Goal: Information Seeking & Learning: Learn about a topic

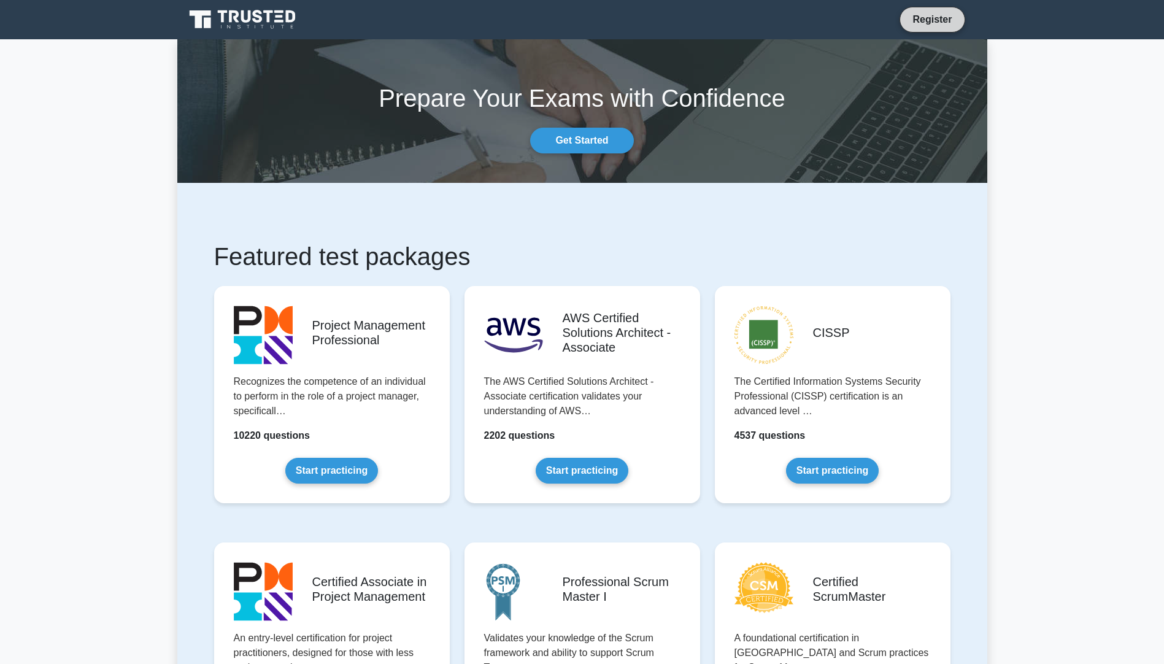
click at [910, 25] on link "Register" at bounding box center [932, 19] width 54 height 15
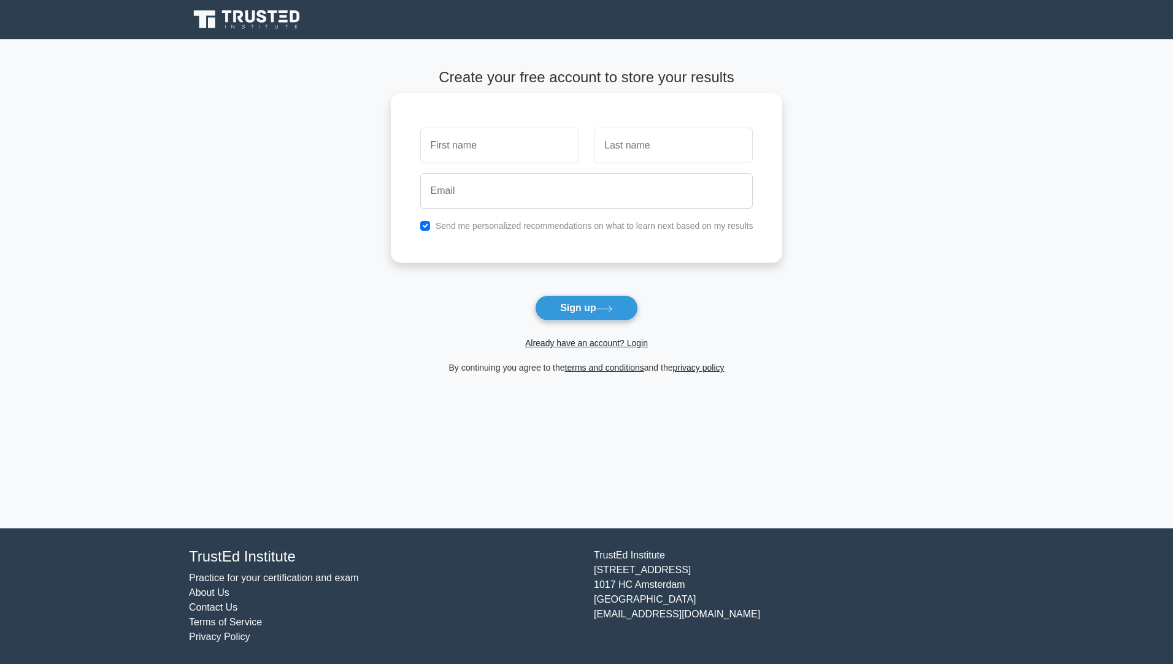
click at [479, 145] on input "text" at bounding box center [499, 146] width 159 height 36
type input "ahmed"
click at [685, 144] on input "text" at bounding box center [673, 146] width 159 height 36
type input "abdel rahmen"
click at [591, 202] on input "email" at bounding box center [586, 191] width 333 height 36
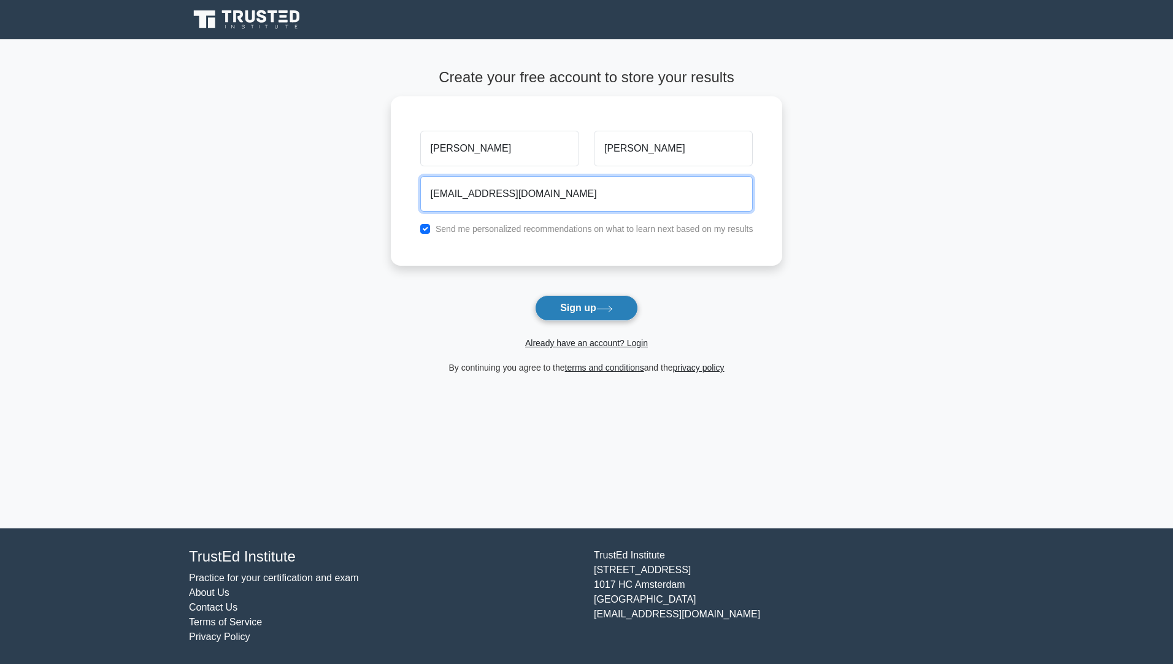
type input "abdelrahmana334@gmail.com"
click at [592, 310] on button "Sign up" at bounding box center [586, 308] width 103 height 26
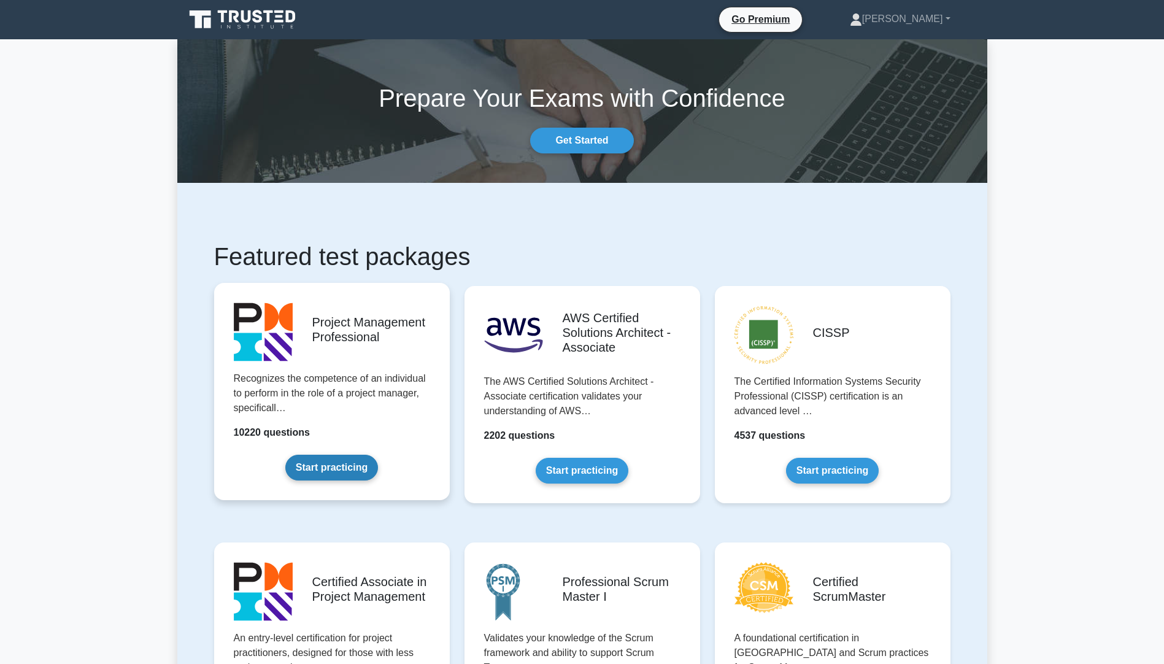
click at [352, 467] on link "Start practicing" at bounding box center [331, 468] width 93 height 26
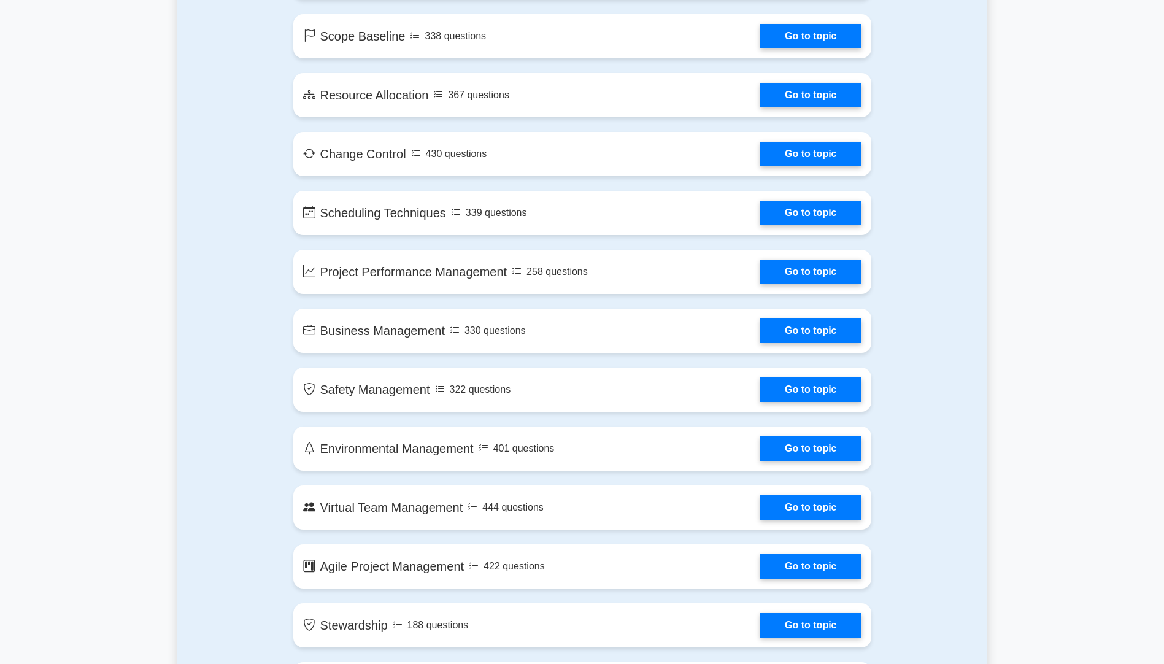
scroll to position [2086, 0]
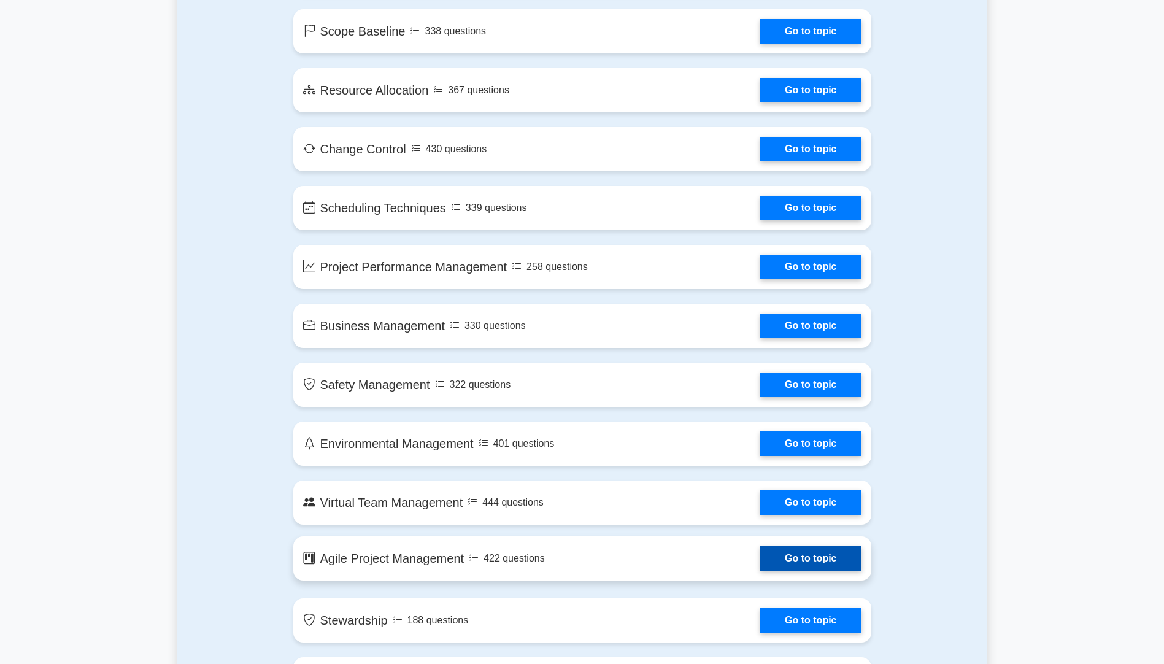
click at [760, 557] on link "Go to topic" at bounding box center [810, 558] width 101 height 25
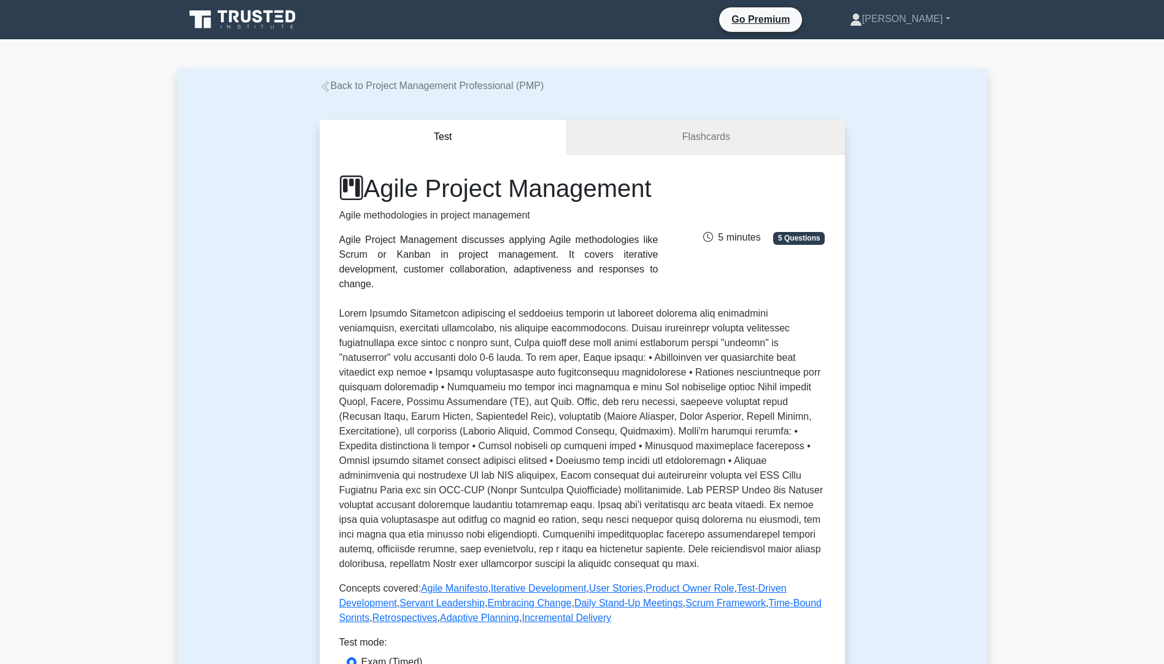
click at [663, 133] on link "Flashcards" at bounding box center [705, 137] width 277 height 35
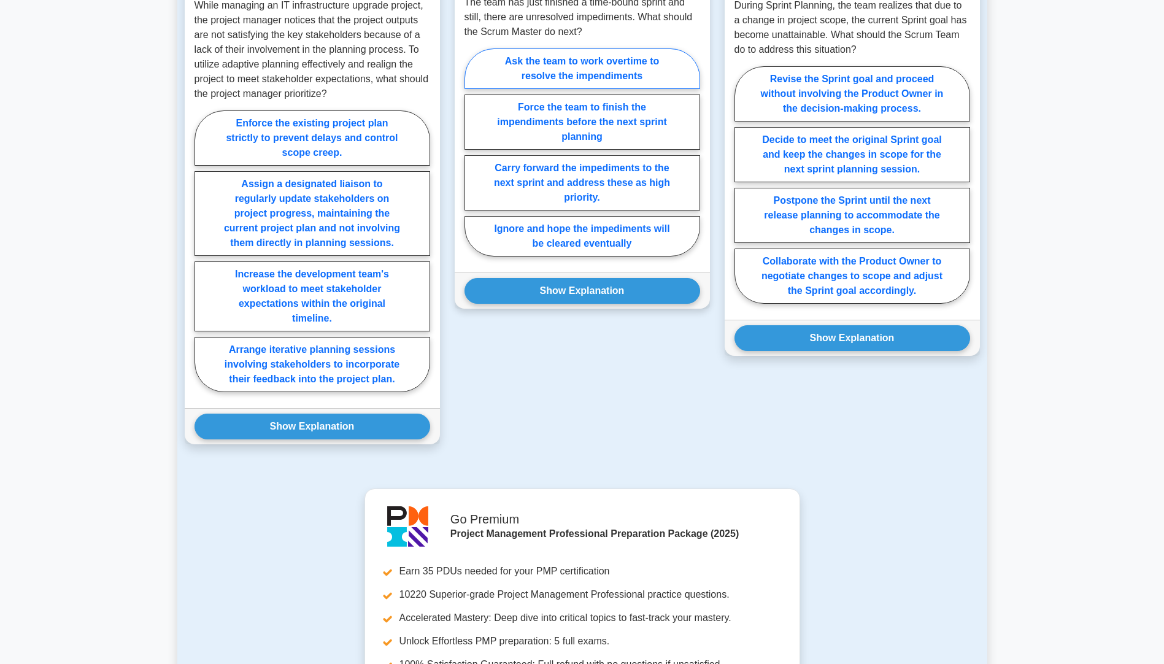
scroll to position [920, 0]
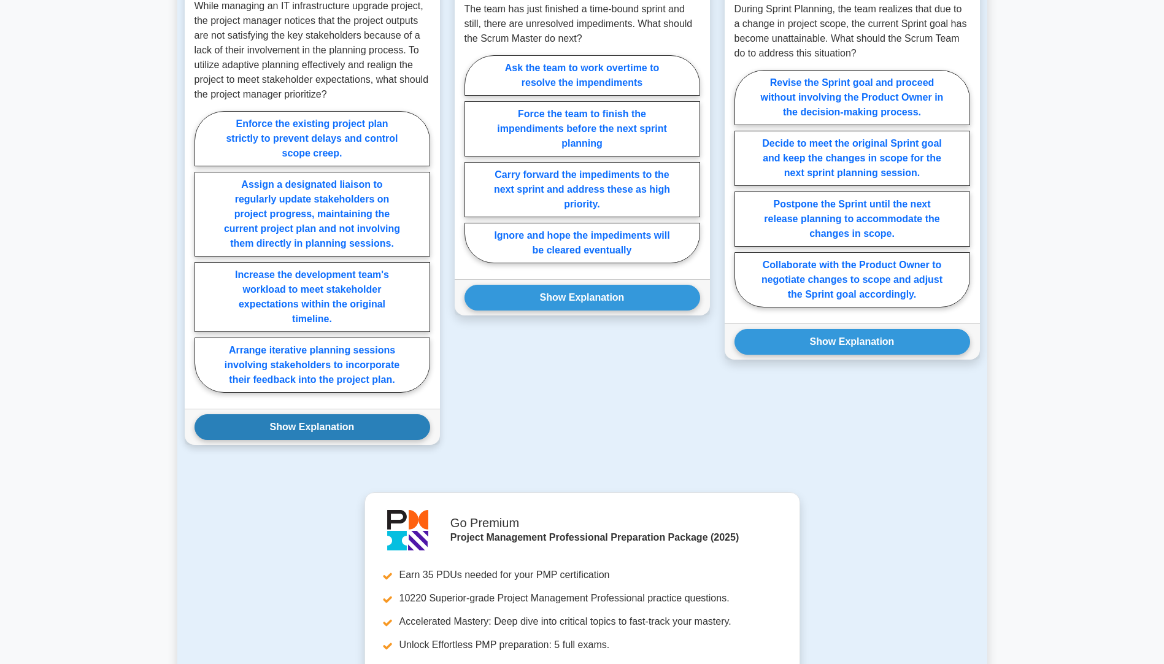
click at [313, 440] on button "Show Explanation" at bounding box center [312, 427] width 236 height 26
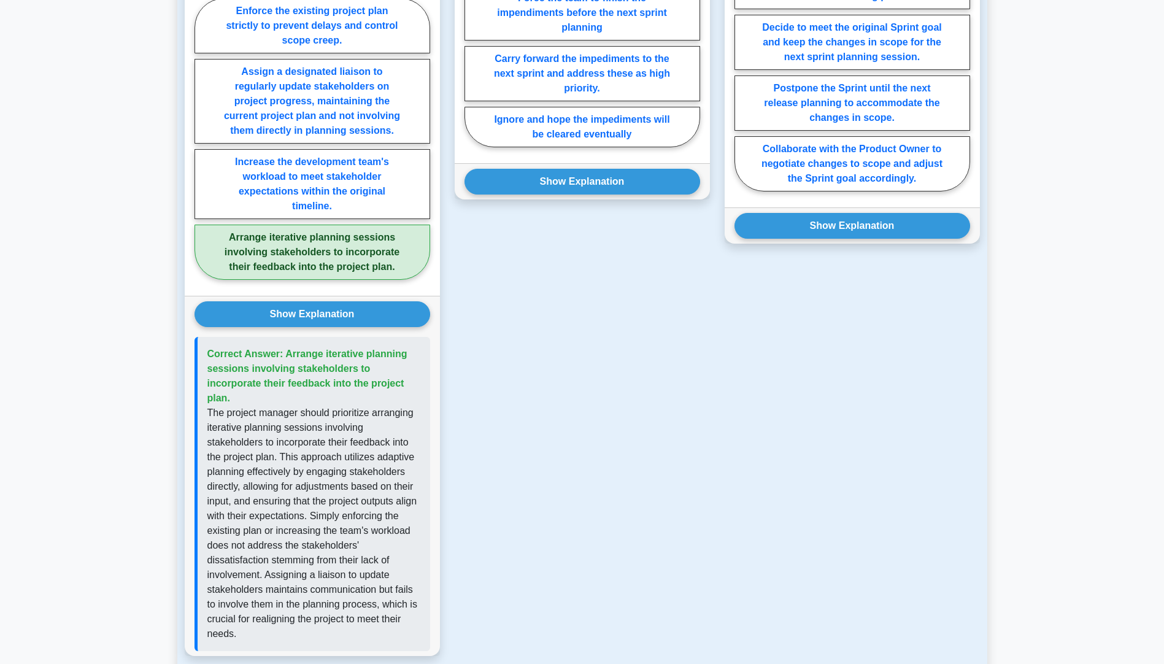
scroll to position [1043, 0]
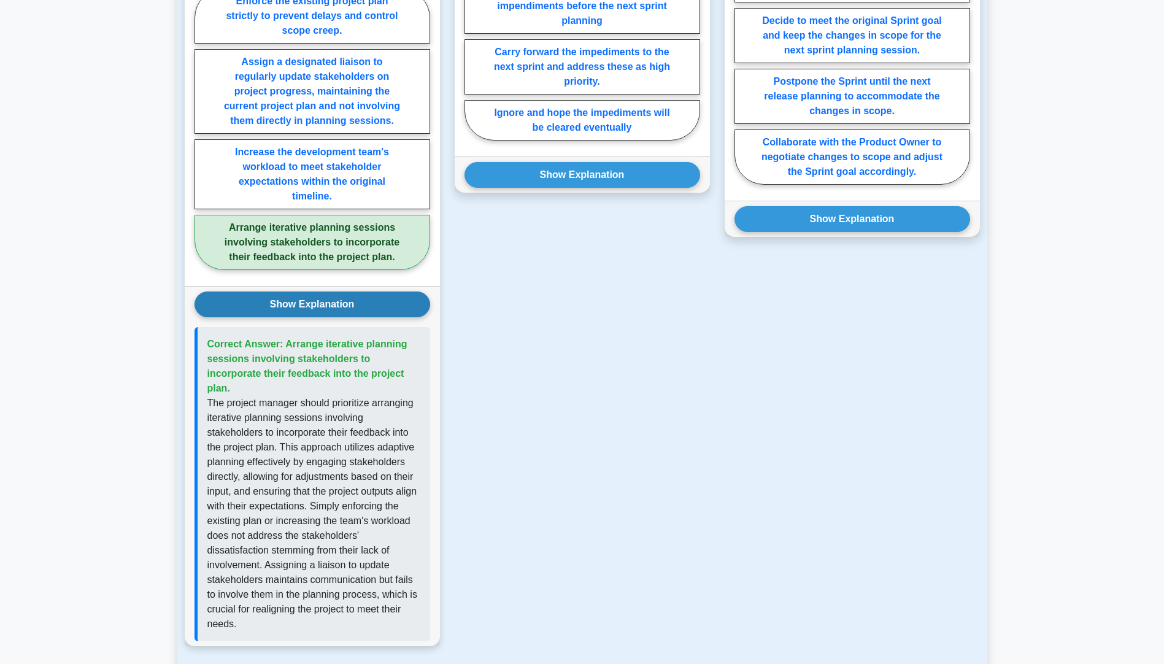
click at [327, 317] on button "Show Explanation" at bounding box center [312, 304] width 236 height 26
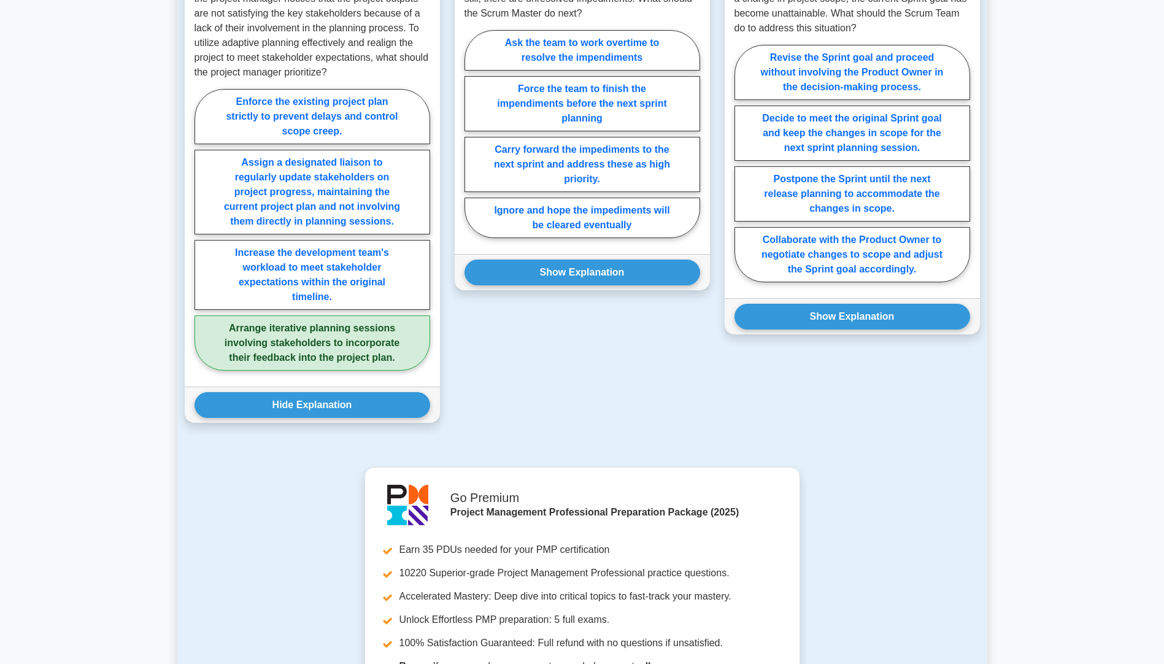
scroll to position [798, 0]
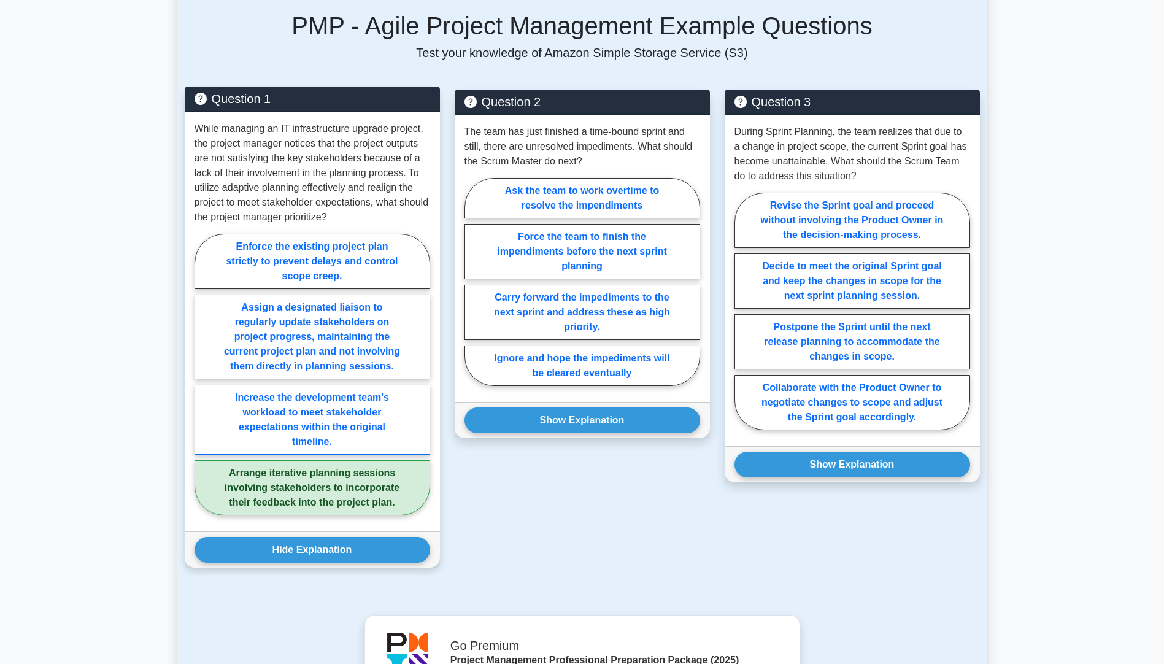
click at [290, 418] on label "Increase the development team's workload to meet stakeholder expectations withi…" at bounding box center [312, 420] width 236 height 70
click at [202, 382] on input "Increase the development team's workload to meet stakeholder expectations withi…" at bounding box center [198, 378] width 8 height 8
radio input "true"
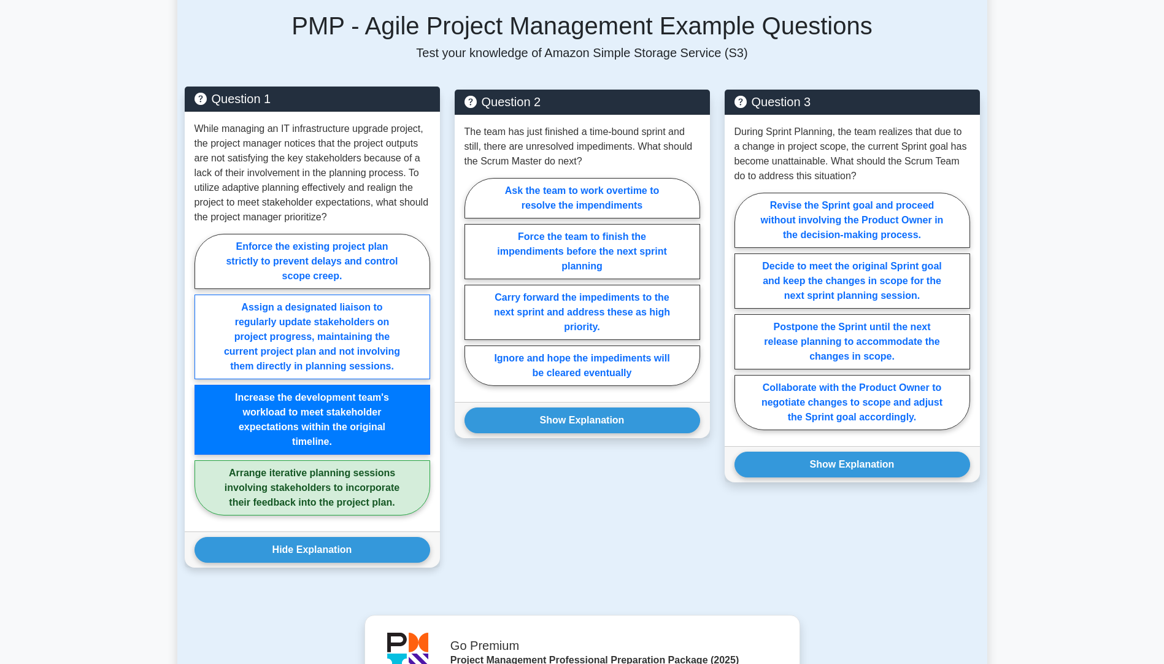
click at [318, 365] on label "Assign a designated liaison to regularly update stakeholders on project progres…" at bounding box center [312, 336] width 236 height 85
click at [202, 374] on input "Assign a designated liaison to regularly update stakeholders on project progres…" at bounding box center [198, 378] width 8 height 8
radio input "true"
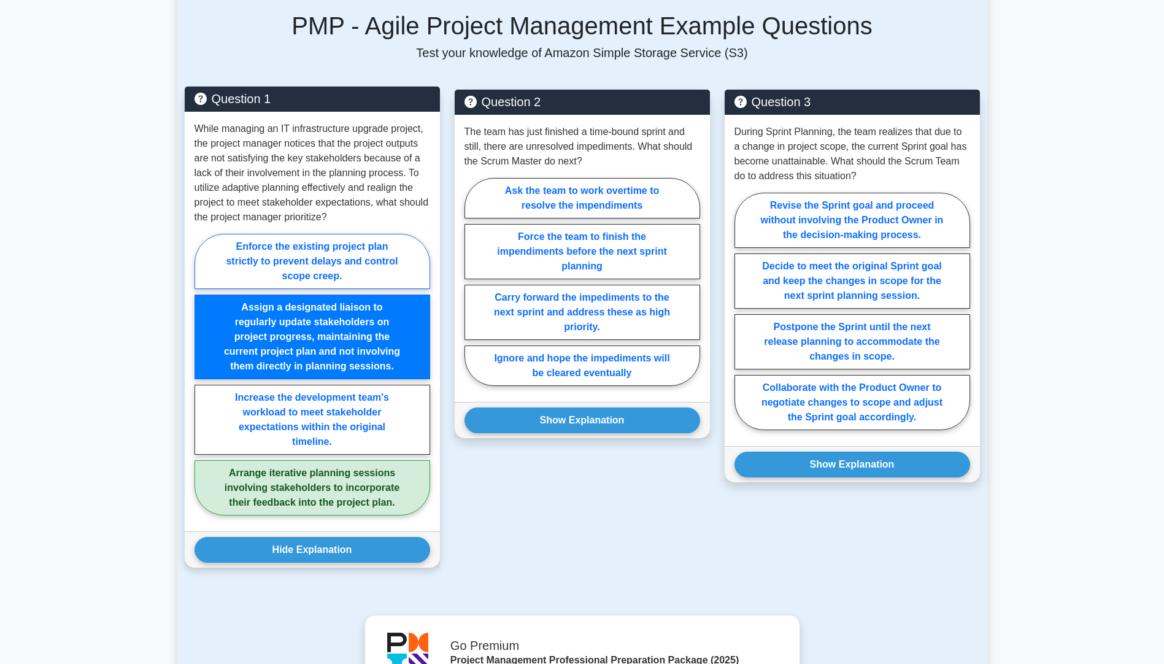
click at [348, 289] on label "Enforce the existing project plan strictly to prevent delays and control scope …" at bounding box center [312, 261] width 236 height 55
click at [202, 374] on input "Enforce the existing project plan strictly to prevent delays and control scope …" at bounding box center [198, 378] width 8 height 8
radio input "true"
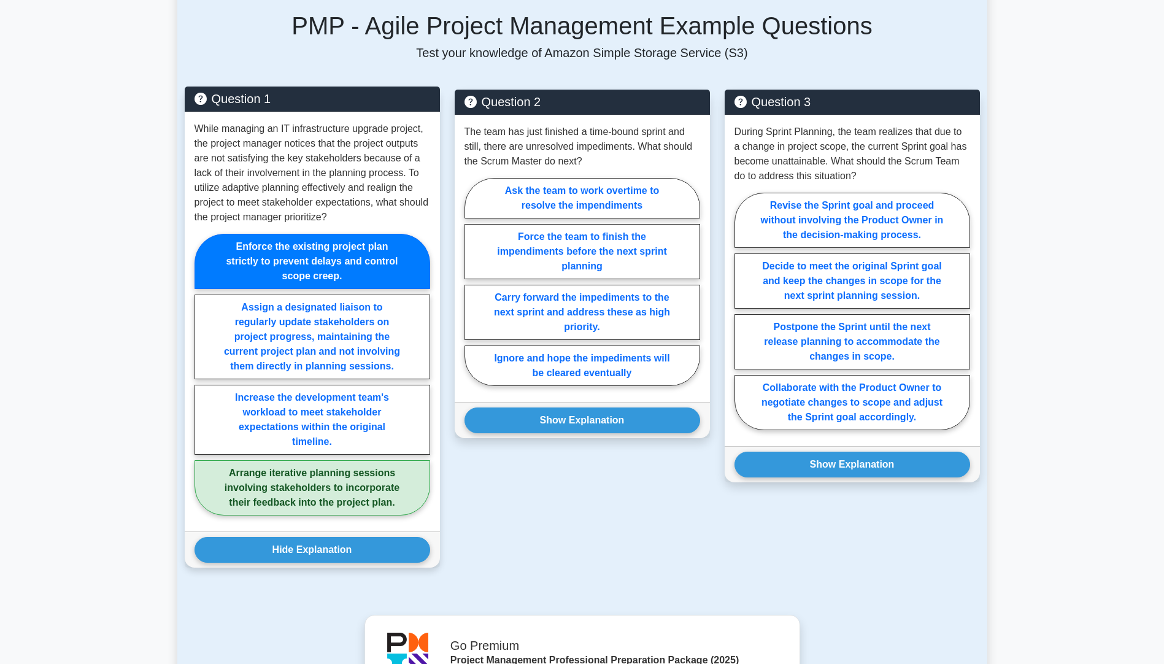
click at [343, 500] on label "Arrange iterative planning sessions involving stakeholders to incorporate their…" at bounding box center [312, 487] width 236 height 55
click at [202, 382] on input "Arrange iterative planning sessions involving stakeholders to incorporate their…" at bounding box center [198, 378] width 8 height 8
radio input "true"
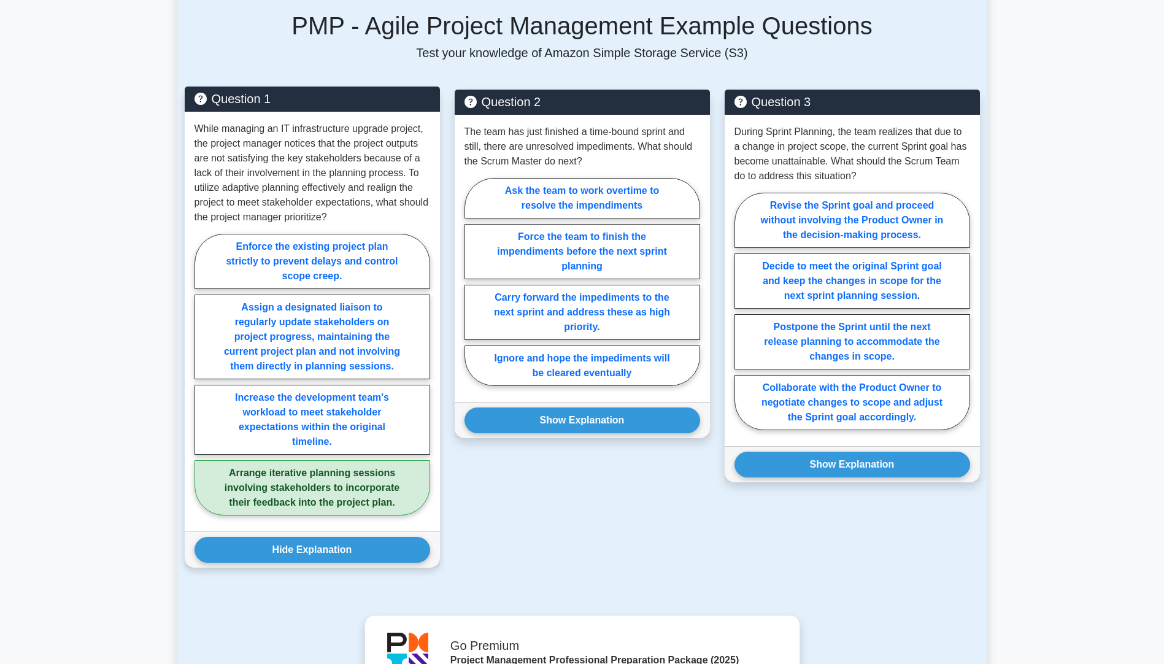
click at [343, 500] on label "Arrange iterative planning sessions involving stakeholders to incorporate their…" at bounding box center [312, 487] width 236 height 55
click at [202, 382] on input "Arrange iterative planning sessions involving stakeholders to incorporate their…" at bounding box center [198, 378] width 8 height 8
click at [311, 499] on label "Arrange iterative planning sessions involving stakeholders to incorporate their…" at bounding box center [312, 487] width 236 height 55
click at [202, 382] on input "Arrange iterative planning sessions involving stakeholders to incorporate their…" at bounding box center [198, 378] width 8 height 8
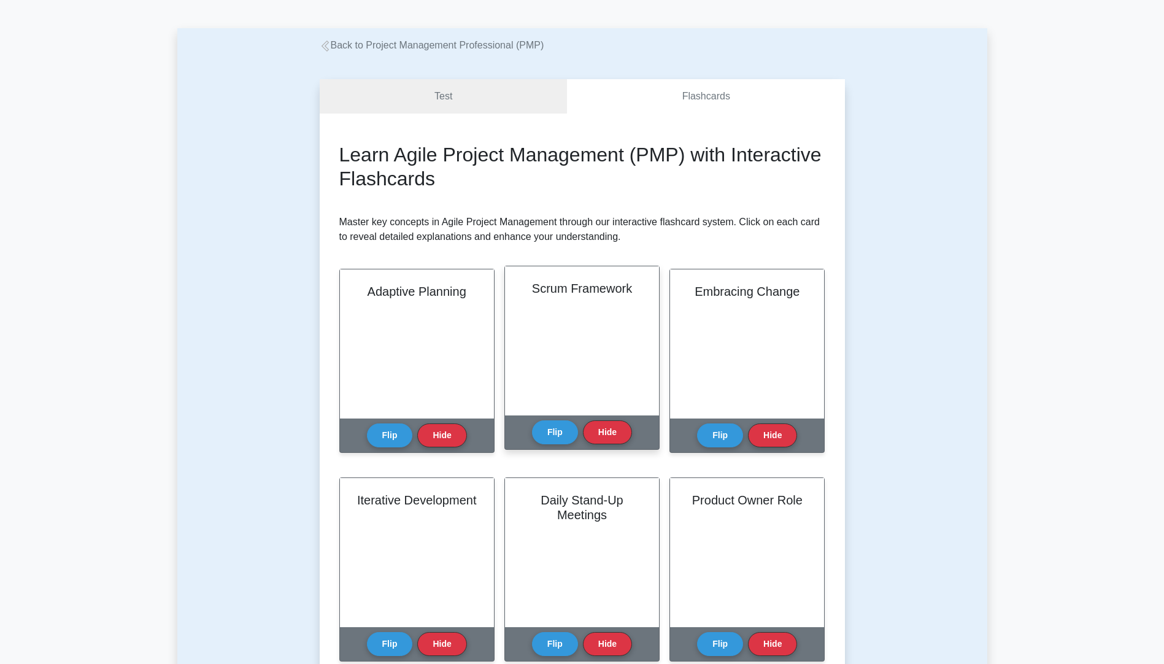
scroll to position [61, 0]
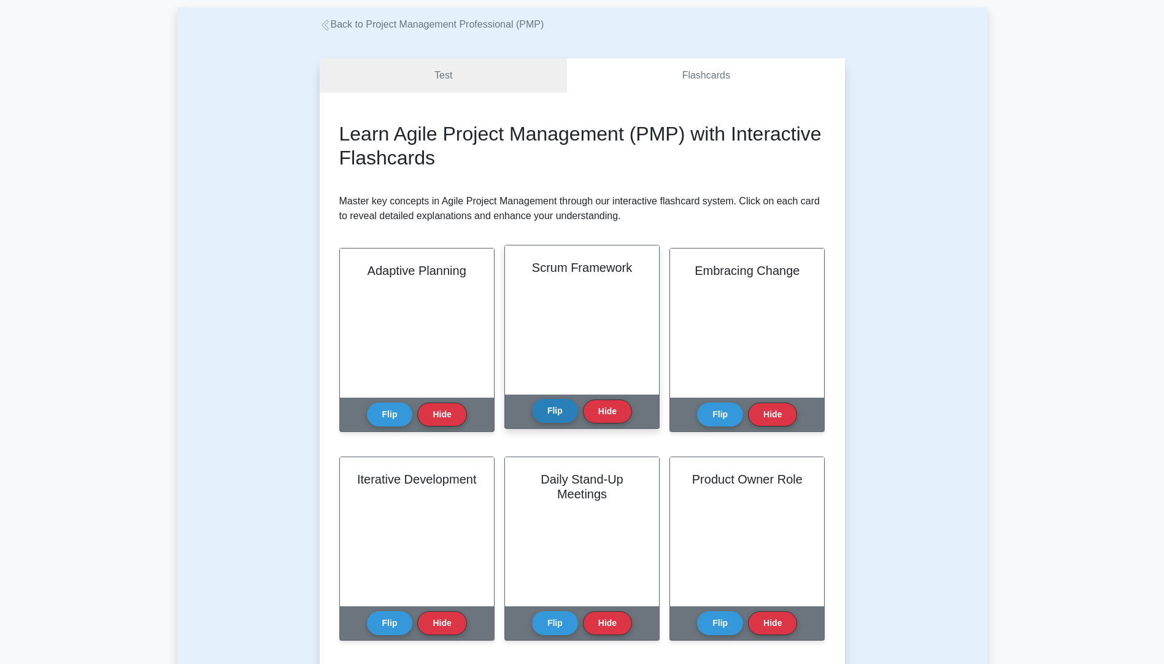
click at [564, 408] on button "Flip" at bounding box center [555, 411] width 46 height 24
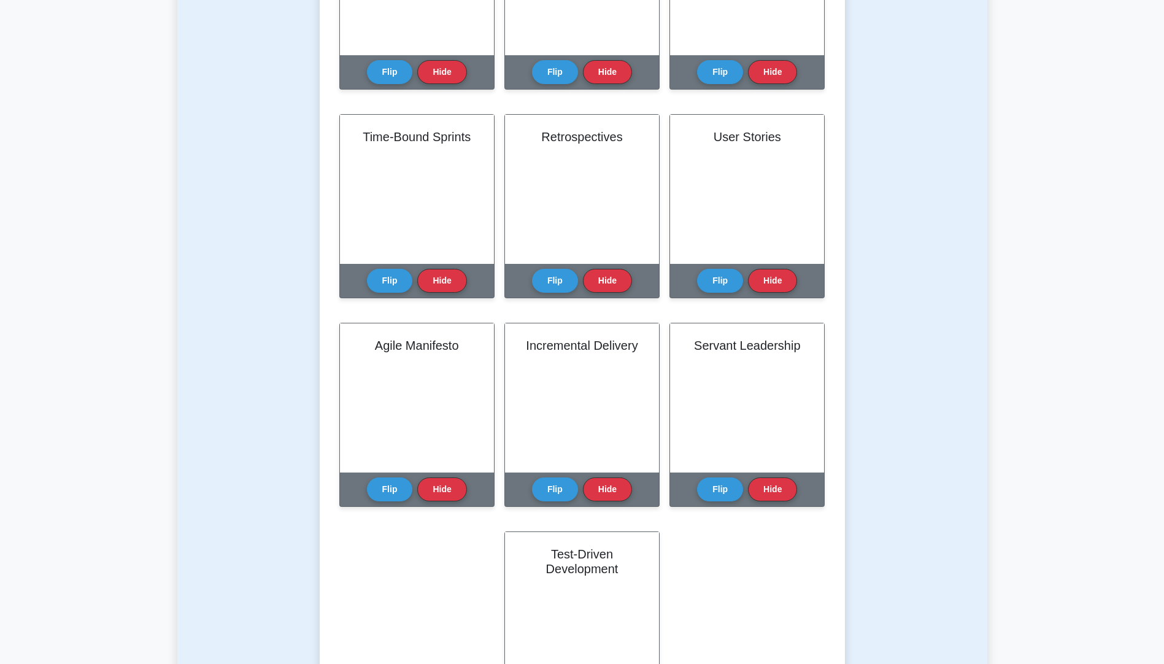
scroll to position [614, 0]
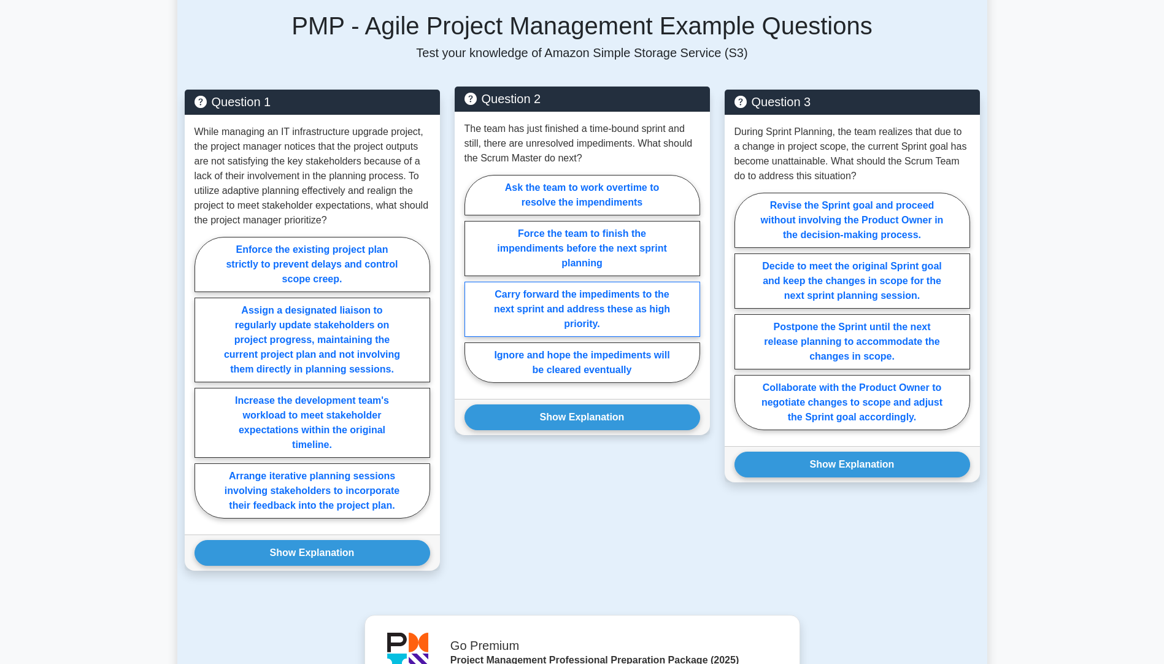
click at [575, 318] on label "Carry forward the impediments to the next sprint and address these as high prio…" at bounding box center [582, 309] width 236 height 55
click at [472, 287] on input "Carry forward the impediments to the next sprint and address these as high prio…" at bounding box center [468, 283] width 8 height 8
radio input "true"
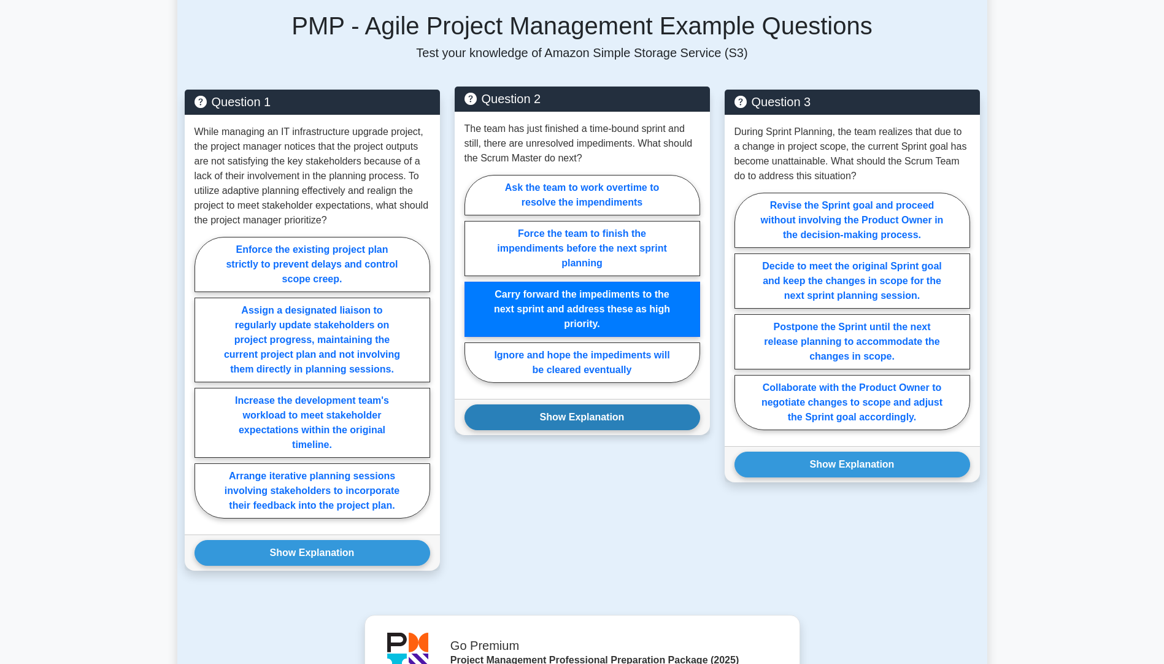
click at [612, 430] on button "Show Explanation" at bounding box center [582, 417] width 236 height 26
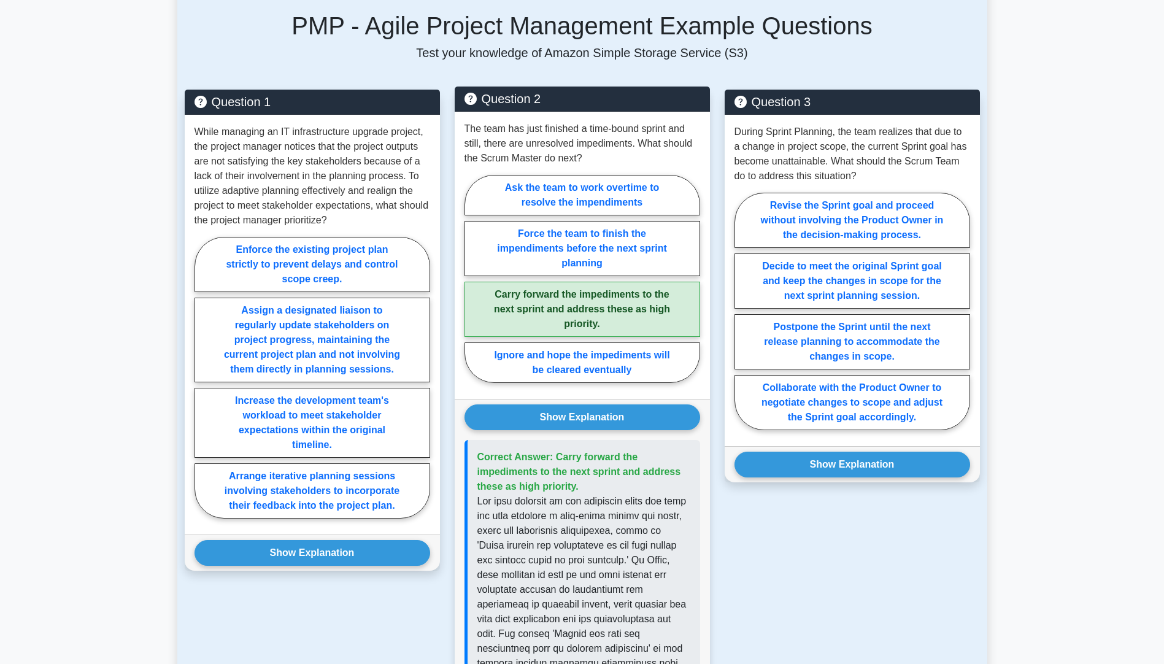
click at [592, 323] on label "Carry forward the impediments to the next sprint and address these as high prio…" at bounding box center [582, 309] width 236 height 55
click at [472, 287] on input "Carry forward the impediments to the next sprint and address these as high prio…" at bounding box center [468, 283] width 8 height 8
click at [592, 323] on label "Carry forward the impediments to the next sprint and address these as high prio…" at bounding box center [582, 309] width 236 height 55
click at [472, 287] on input "Carry forward the impediments to the next sprint and address these as high prio…" at bounding box center [468, 283] width 8 height 8
click at [601, 428] on button "Show Explanation" at bounding box center [582, 417] width 236 height 26
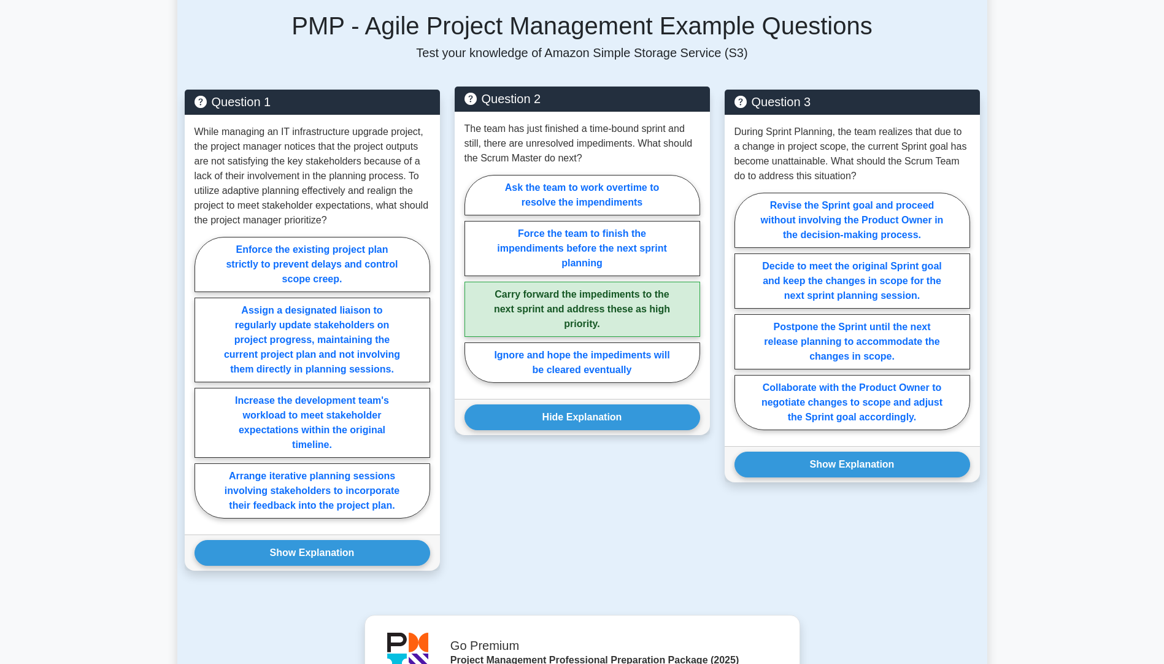
click at [607, 329] on label "Carry forward the impediments to the next sprint and address these as high prio…" at bounding box center [582, 309] width 236 height 55
click at [472, 287] on input "Carry forward the impediments to the next sprint and address these as high prio…" at bounding box center [468, 283] width 8 height 8
click at [607, 329] on label "Carry forward the impediments to the next sprint and address these as high prio…" at bounding box center [582, 309] width 236 height 55
click at [472, 287] on input "Carry forward the impediments to the next sprint and address these as high prio…" at bounding box center [468, 283] width 8 height 8
click at [607, 237] on label "Force the team to finish the impendiments before the next sprint planning" at bounding box center [582, 248] width 236 height 55
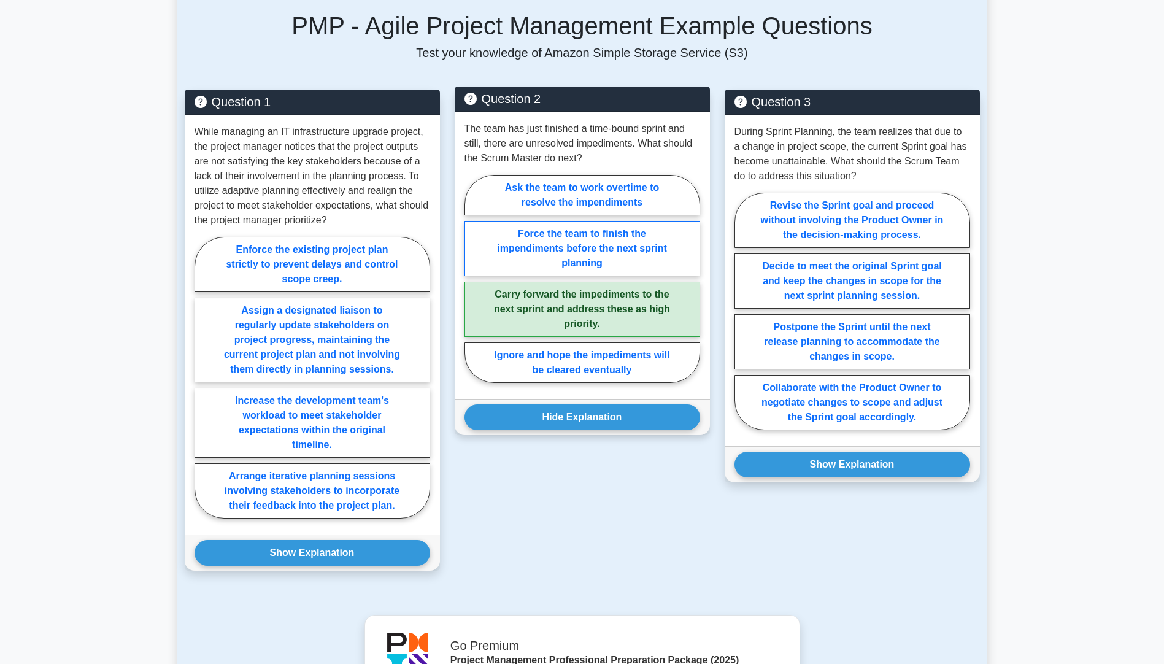
click at [472, 279] on input "Force the team to finish the impendiments before the next sprint planning" at bounding box center [468, 283] width 8 height 8
radio input "true"
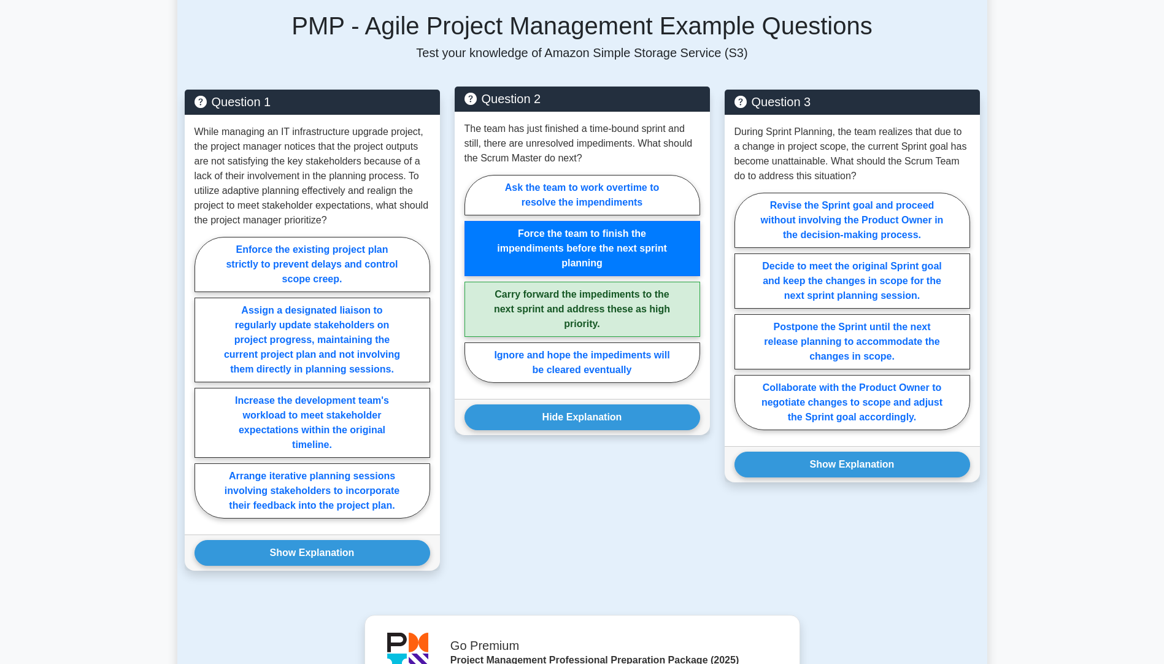
click at [614, 269] on label "Force the team to finish the impendiments before the next sprint planning" at bounding box center [582, 248] width 236 height 55
click at [472, 279] on input "Force the team to finish the impendiments before the next sprint planning" at bounding box center [468, 283] width 8 height 8
click at [614, 269] on label "Force the team to finish the impendiments before the next sprint planning" at bounding box center [582, 248] width 236 height 55
click at [472, 279] on input "Force the team to finish the impendiments before the next sprint planning" at bounding box center [468, 283] width 8 height 8
click at [614, 269] on label "Force the team to finish the impendiments before the next sprint planning" at bounding box center [582, 248] width 236 height 55
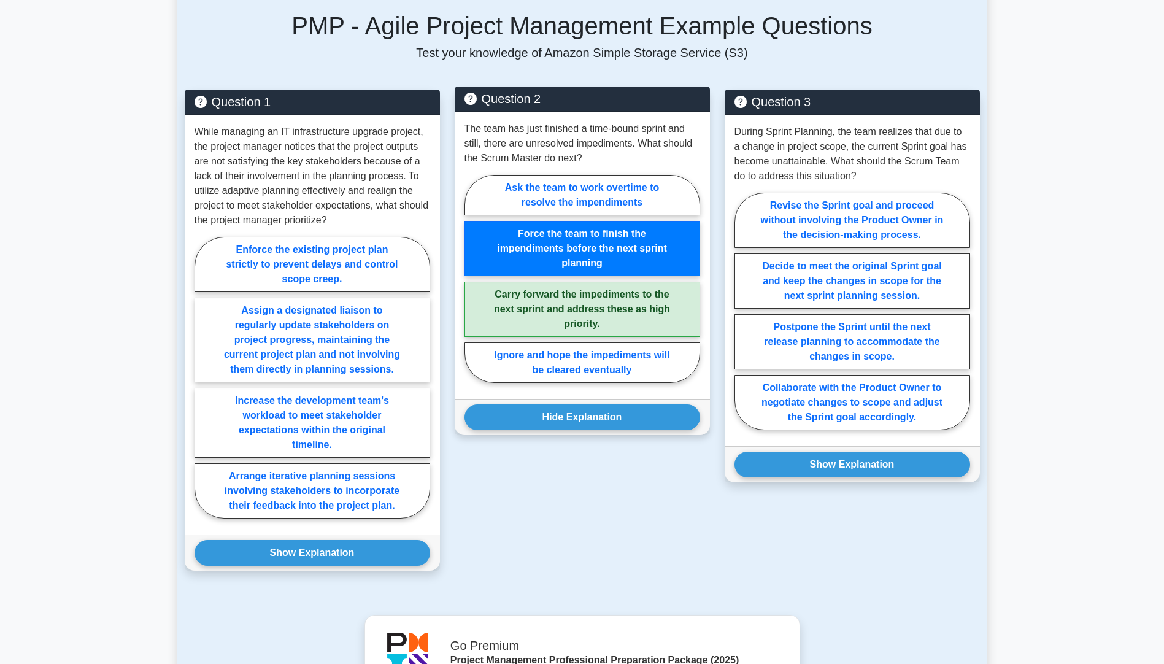
click at [472, 279] on input "Force the team to finish the impendiments before the next sprint planning" at bounding box center [468, 283] width 8 height 8
click at [600, 211] on label "Ask the team to work overtime to resolve the impendiments" at bounding box center [582, 195] width 236 height 40
click at [472, 279] on input "Ask the team to work overtime to resolve the impendiments" at bounding box center [468, 283] width 8 height 8
radio input "true"
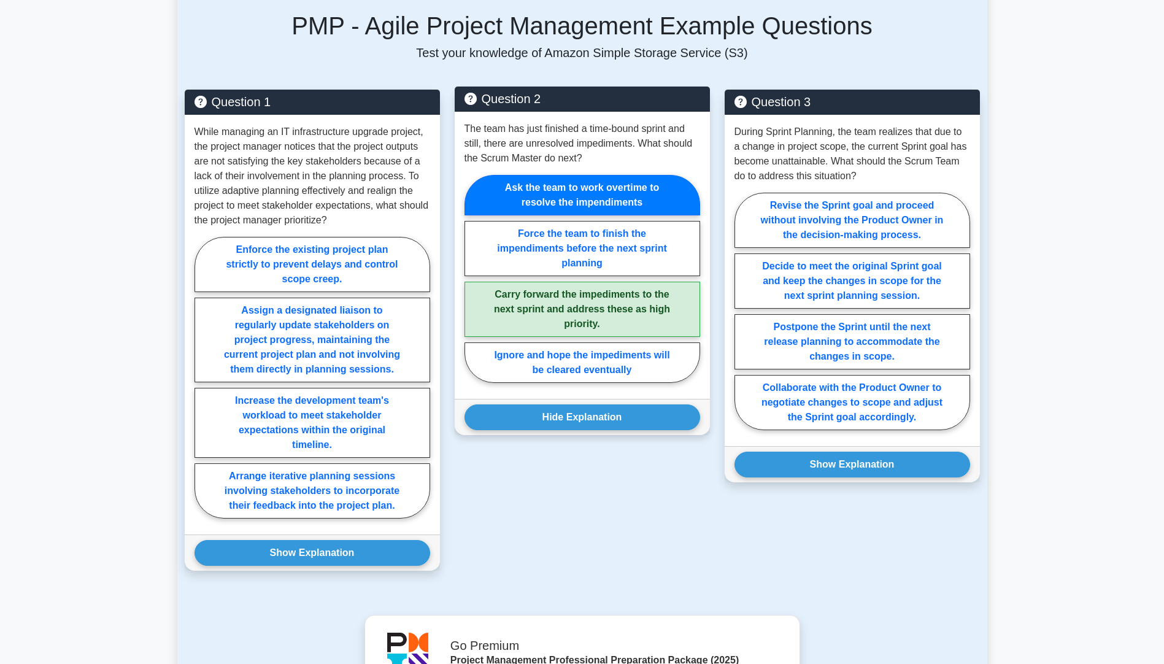
click at [600, 211] on label "Ask the team to work overtime to resolve the impendiments" at bounding box center [582, 195] width 236 height 40
click at [472, 279] on input "Ask the team to work overtime to resolve the impendiments" at bounding box center [468, 283] width 8 height 8
click at [598, 302] on label "Carry forward the impediments to the next sprint and address these as high prio…" at bounding box center [582, 309] width 236 height 55
click at [472, 287] on input "Carry forward the impediments to the next sprint and address these as high prio…" at bounding box center [468, 283] width 8 height 8
radio input "true"
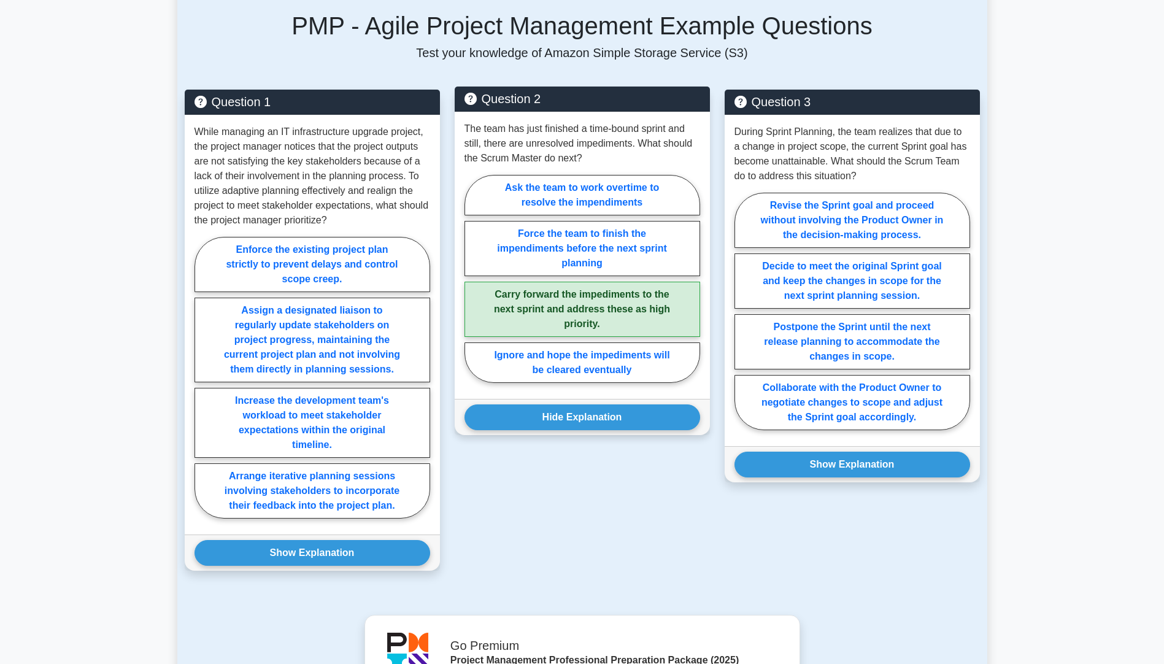
click at [598, 302] on label "Carry forward the impediments to the next sprint and address these as high prio…" at bounding box center [582, 309] width 236 height 55
click at [472, 287] on input "Carry forward the impediments to the next sprint and address these as high prio…" at bounding box center [468, 283] width 8 height 8
click at [601, 337] on label "Carry forward the impediments to the next sprint and address these as high prio…" at bounding box center [582, 309] width 236 height 55
click at [472, 287] on input "Carry forward the impediments to the next sprint and address these as high prio…" at bounding box center [468, 283] width 8 height 8
click at [601, 337] on label "Carry forward the impediments to the next sprint and address these as high prio…" at bounding box center [582, 309] width 236 height 55
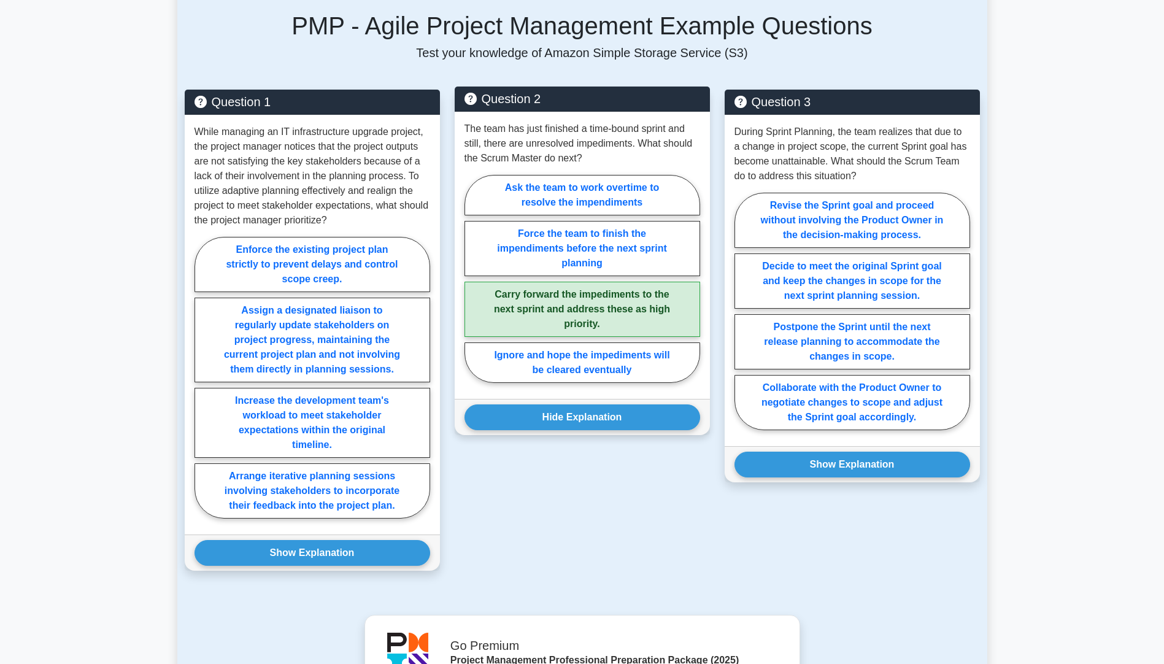
click at [472, 287] on input "Carry forward the impediments to the next sprint and address these as high prio…" at bounding box center [468, 283] width 8 height 8
click at [598, 417] on div "Hide Explanation Correct Answer: Carry forward the impediments to the next spri…" at bounding box center [582, 417] width 255 height 36
click at [598, 411] on div "Question 2 The team has just finished a time-bound sprint and still, there are …" at bounding box center [582, 261] width 255 height 348
drag, startPoint x: 598, startPoint y: 411, endPoint x: 649, endPoint y: 356, distance: 75.1
click at [649, 356] on div "Ask the team to work overtime to resolve the impendiments Force the team to fin…" at bounding box center [582, 281] width 236 height 213
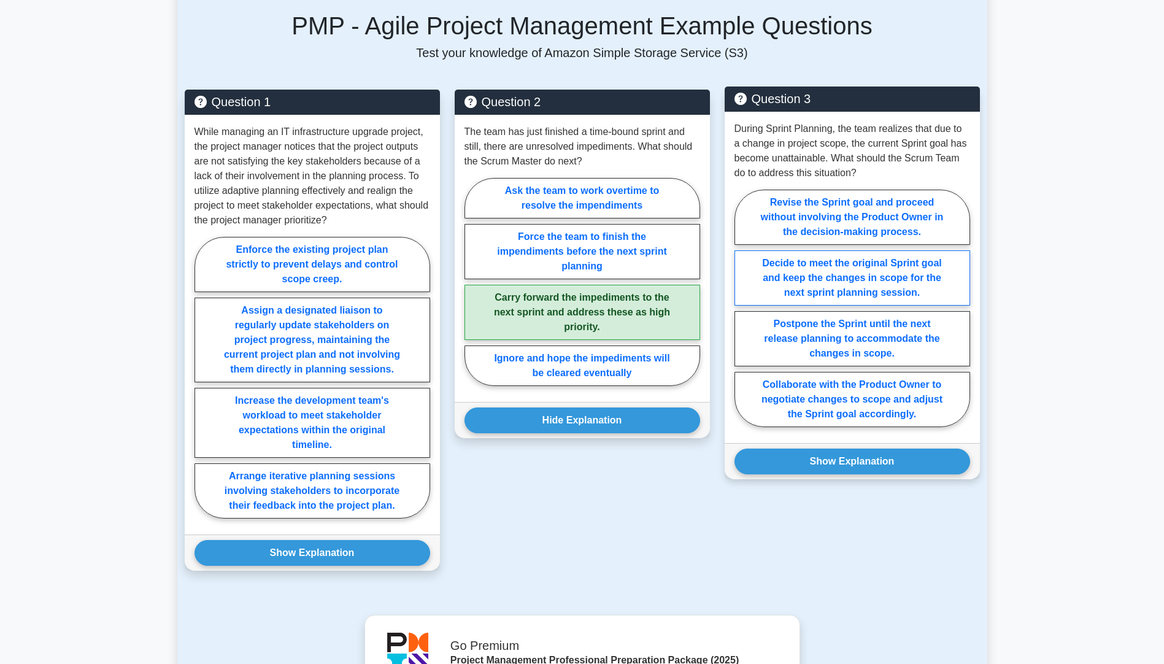
click at [837, 280] on label "Decide to meet the original Sprint goal and keep the changes in scope for the n…" at bounding box center [852, 277] width 236 height 55
click at [742, 308] on input "Decide to meet the original Sprint goal and keep the changes in scope for the n…" at bounding box center [738, 312] width 8 height 8
radio input "true"
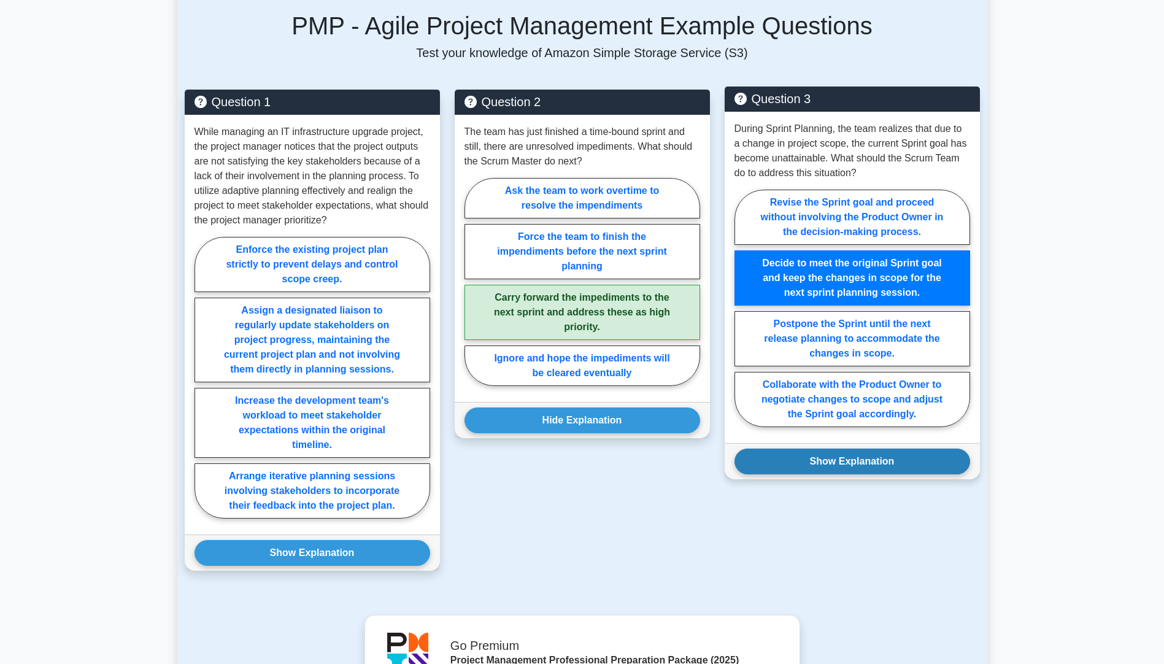
click at [867, 474] on button "Show Explanation" at bounding box center [852, 461] width 236 height 26
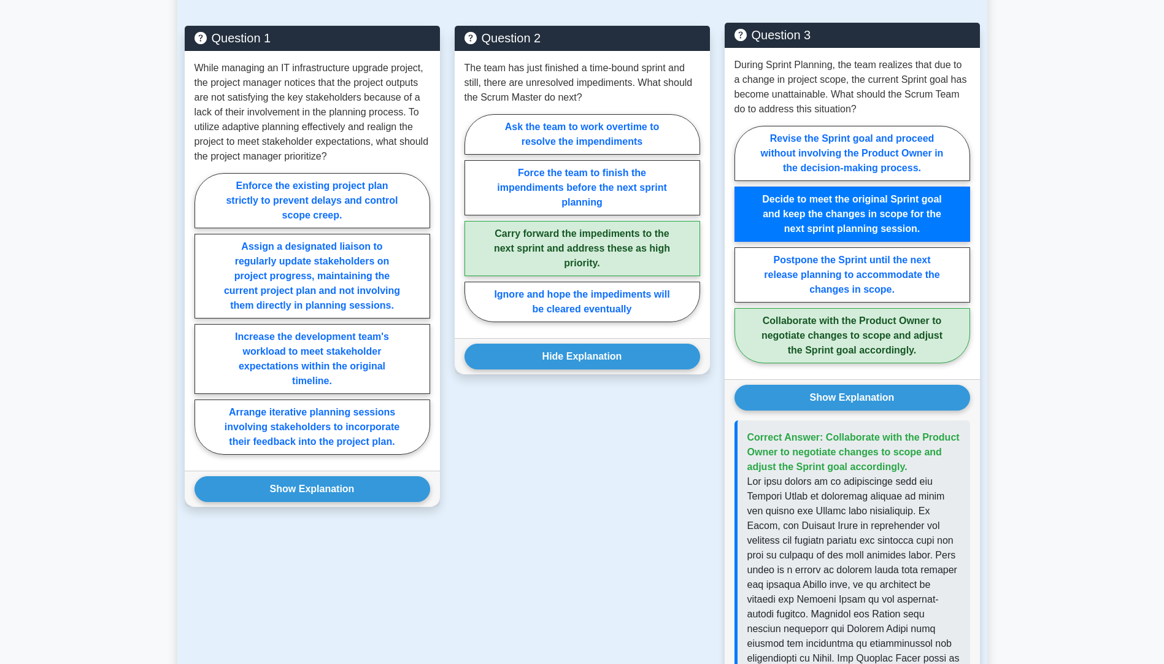
scroll to position [859, 0]
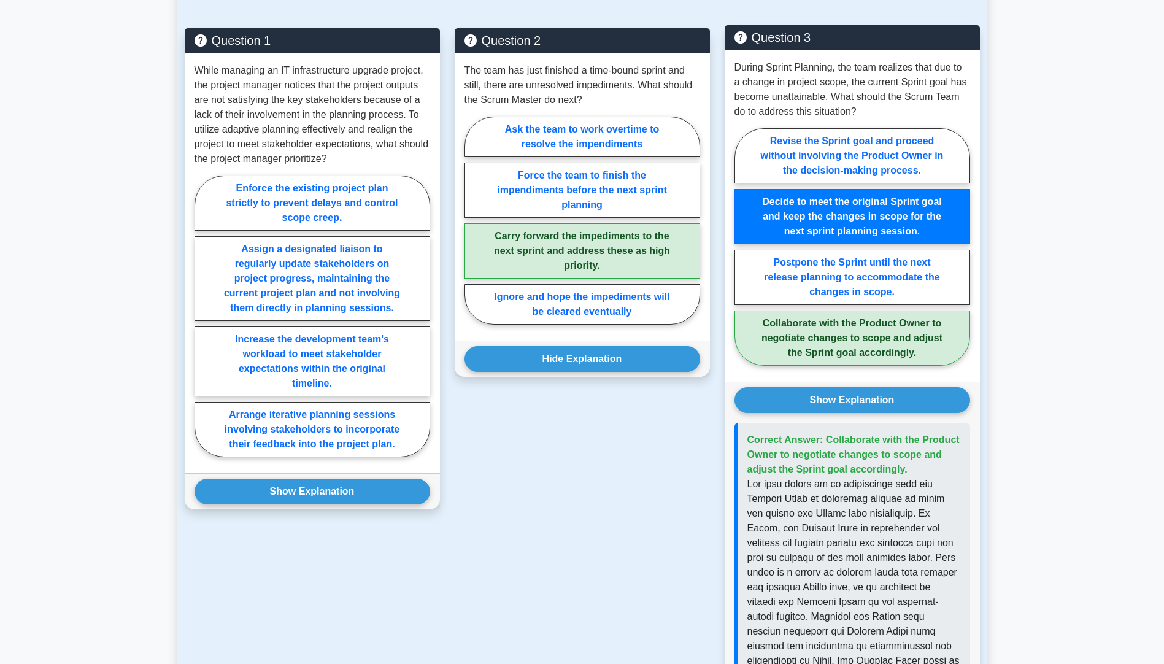
click at [826, 360] on label "Collaborate with the Product Owner to negotiate changes to scope and adjust the…" at bounding box center [852, 337] width 236 height 55
click at [742, 255] on input "Collaborate with the Product Owner to negotiate changes to scope and adjust the…" at bounding box center [738, 251] width 8 height 8
radio input "true"
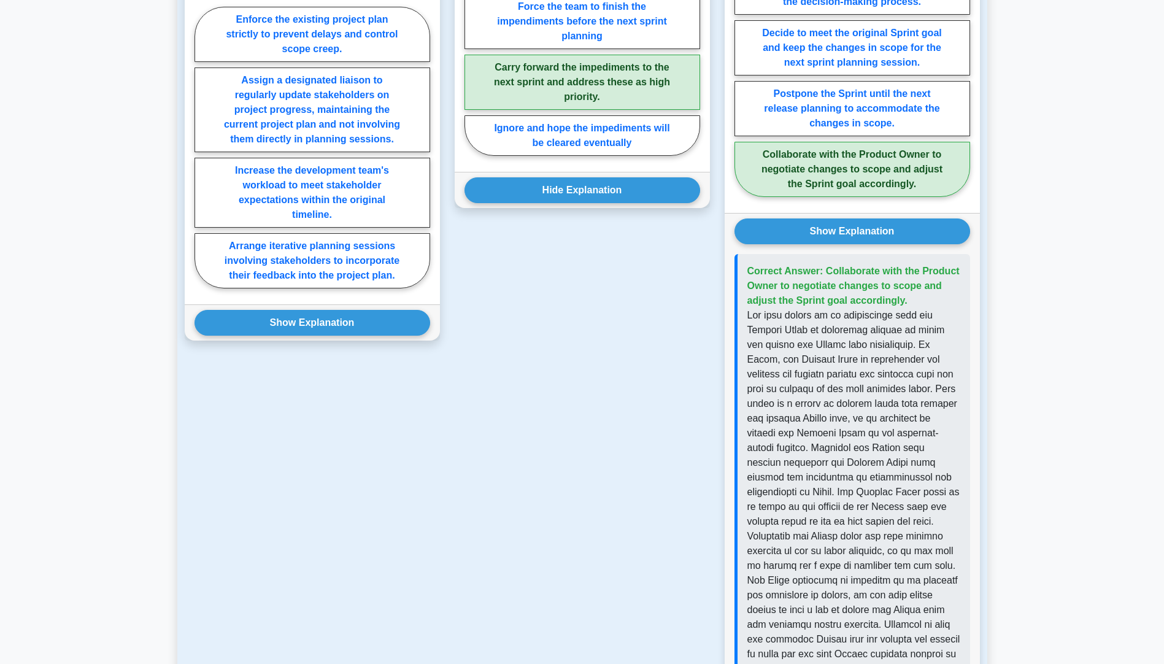
scroll to position [1166, 0]
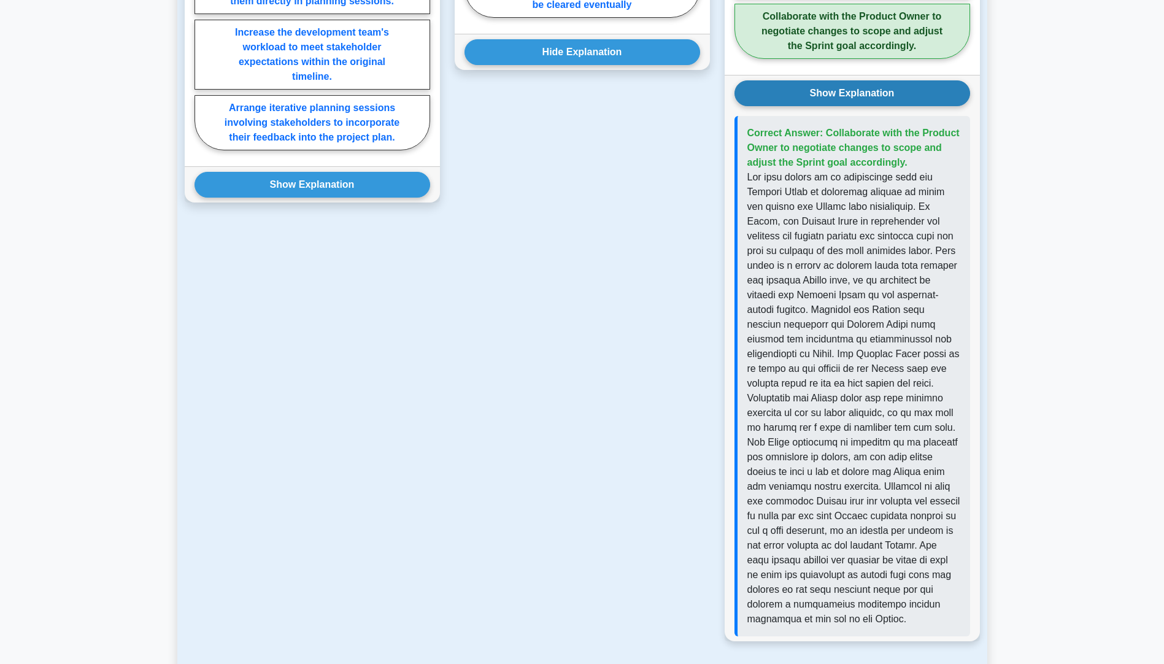
click at [863, 106] on button "Show Explanation" at bounding box center [852, 93] width 236 height 26
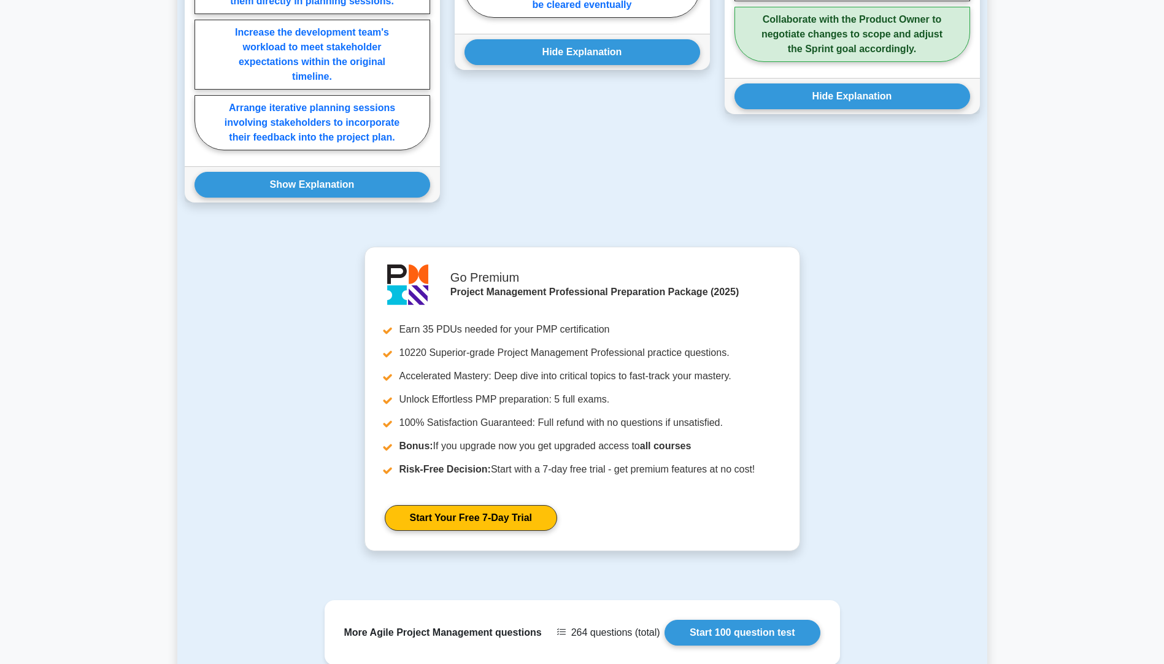
scroll to position [1391, 0]
